Goal: Information Seeking & Learning: Stay updated

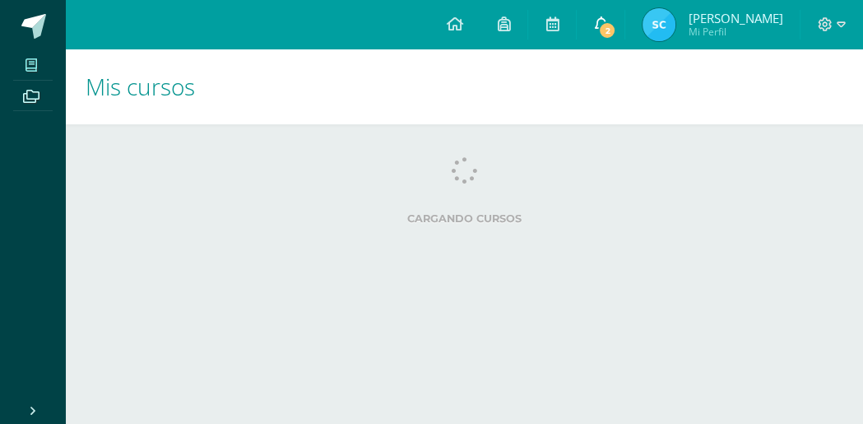
click at [597, 17] on icon at bounding box center [600, 23] width 13 height 15
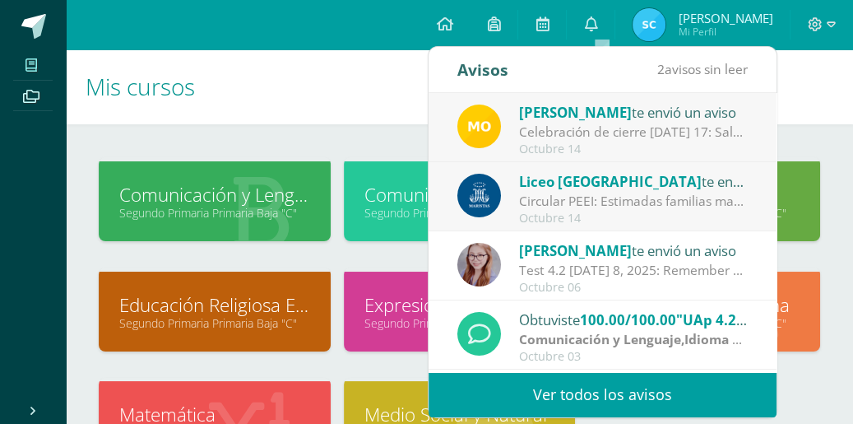
click at [599, 133] on div "Celebración de cierre [DATE] 17: Saludos estimados padres de familia. Nos encon…" at bounding box center [633, 132] width 229 height 19
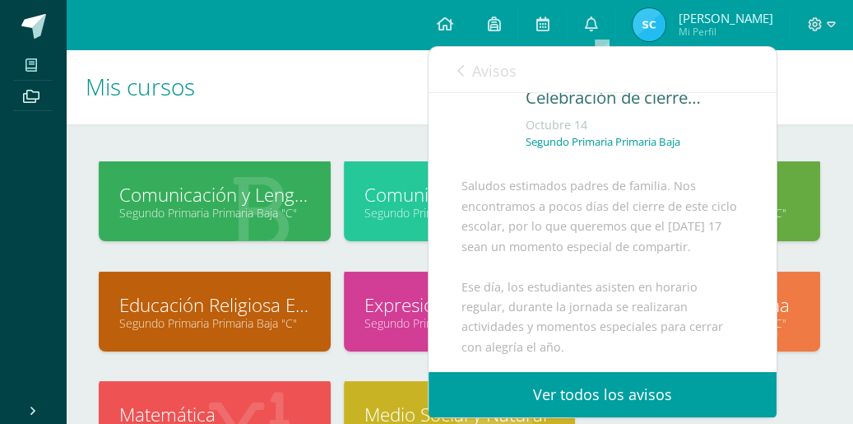
scroll to position [68, 0]
click at [608, 405] on link "Ver todos los avisos" at bounding box center [603, 394] width 348 height 45
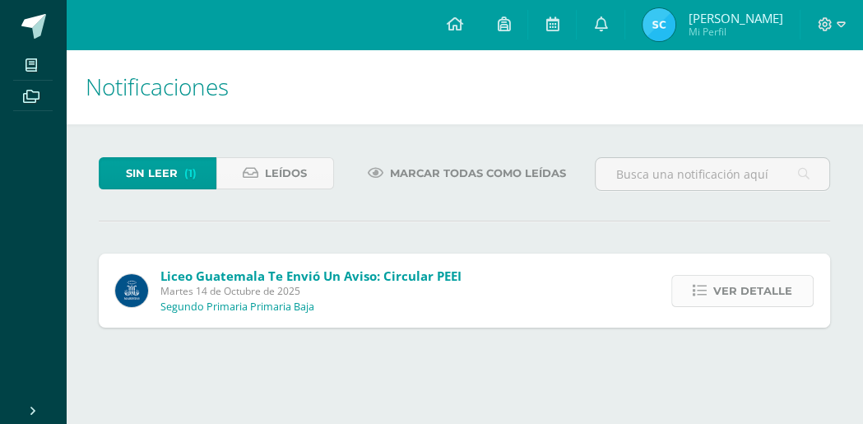
click at [741, 288] on span "Ver detalle" at bounding box center [753, 291] width 79 height 30
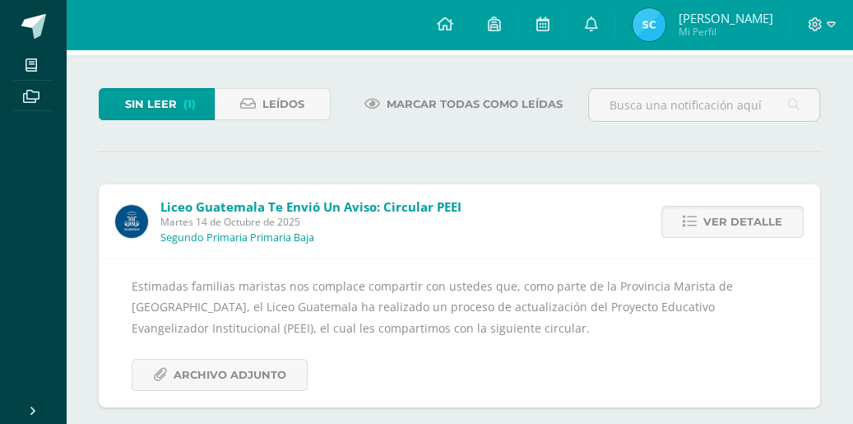
scroll to position [86, 0]
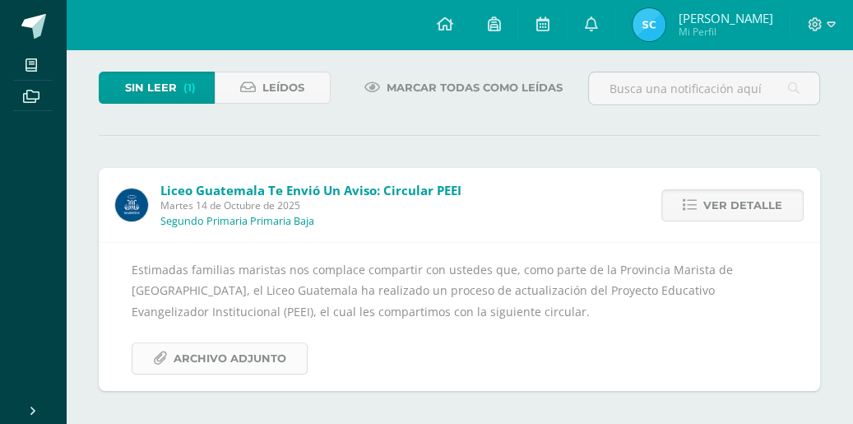
click at [259, 356] on span "Archivo Adjunto" at bounding box center [230, 358] width 113 height 30
click at [178, 91] on link "Sin leer (1)" at bounding box center [157, 88] width 116 height 32
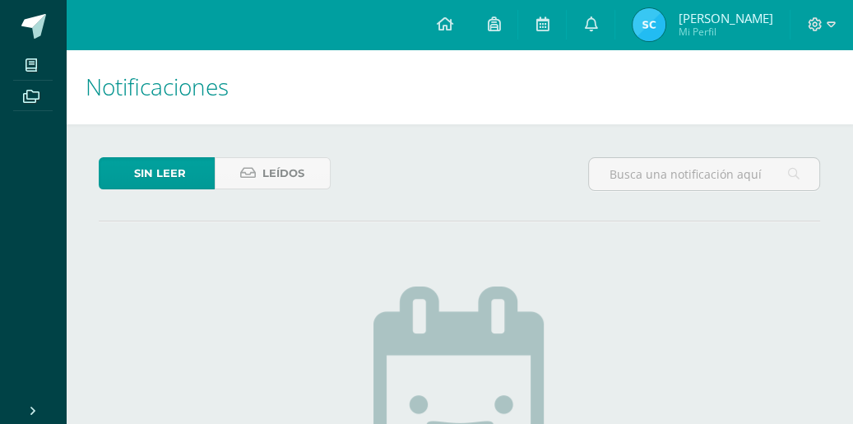
click at [853, 125] on html "Mis cursos Archivos Cerrar panel Comunicación y Lenguaje,Idioma Español Segundo…" at bounding box center [426, 352] width 853 height 705
click at [599, 13] on link at bounding box center [591, 24] width 48 height 49
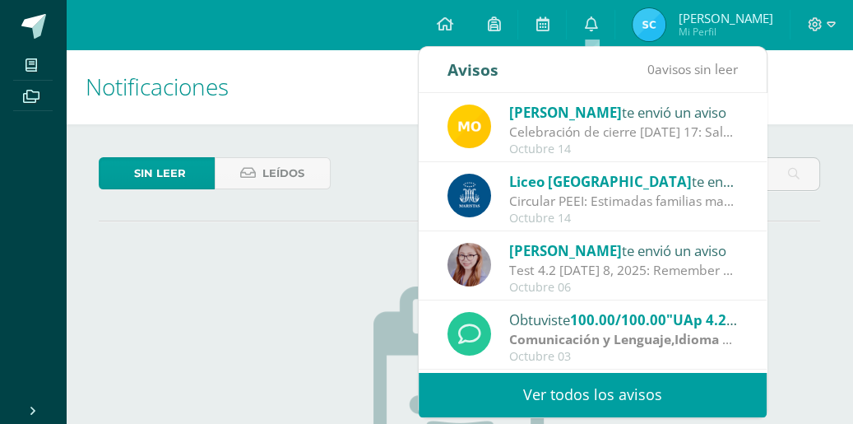
click at [563, 132] on div "Celebración de cierre [DATE] 17: Saludos estimados padres de familia. Nos encon…" at bounding box center [623, 132] width 229 height 19
